Goal: Find specific page/section: Find specific page/section

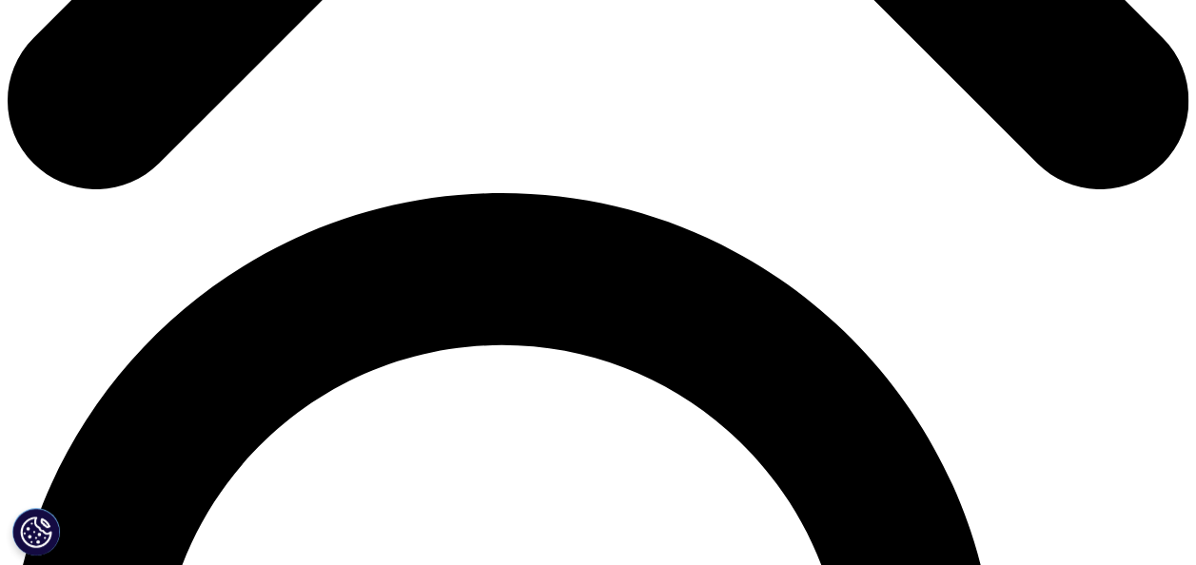
scroll to position [1025, 0]
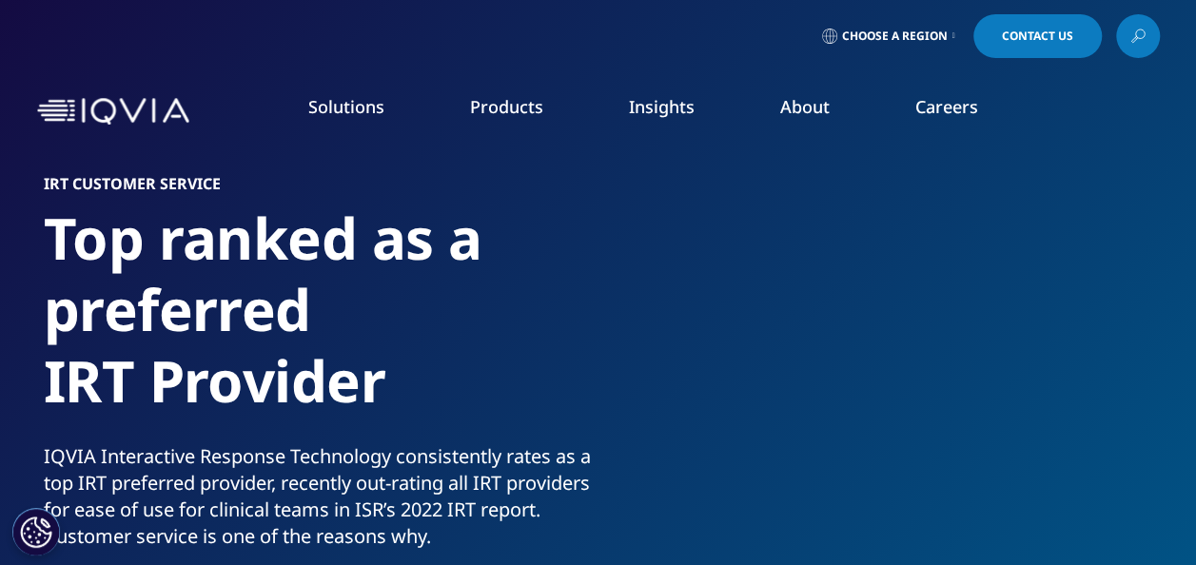
click at [634, 141] on li "Insights BLOGS, WHITE PAPERS & CASE STUDIES Explore our library of insights, th…" at bounding box center [661, 125] width 151 height 61
